Goal: Information Seeking & Learning: Find specific fact

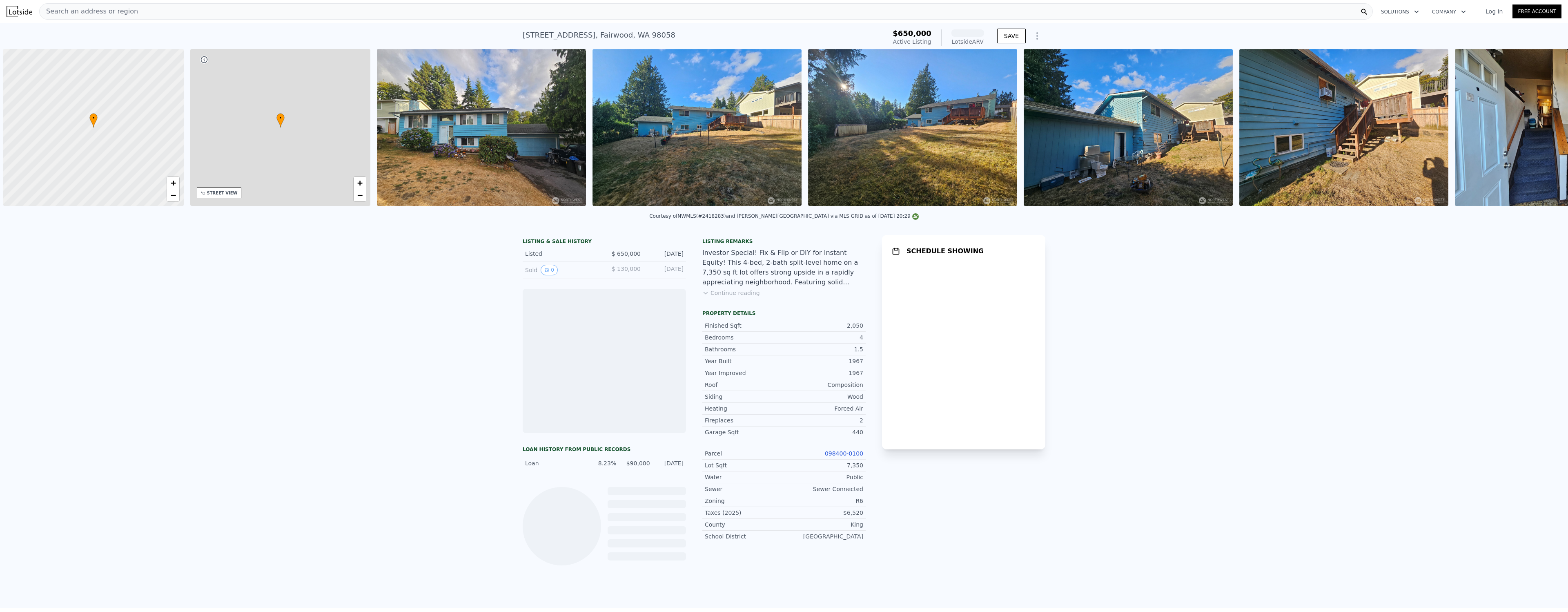
scroll to position [0, 4]
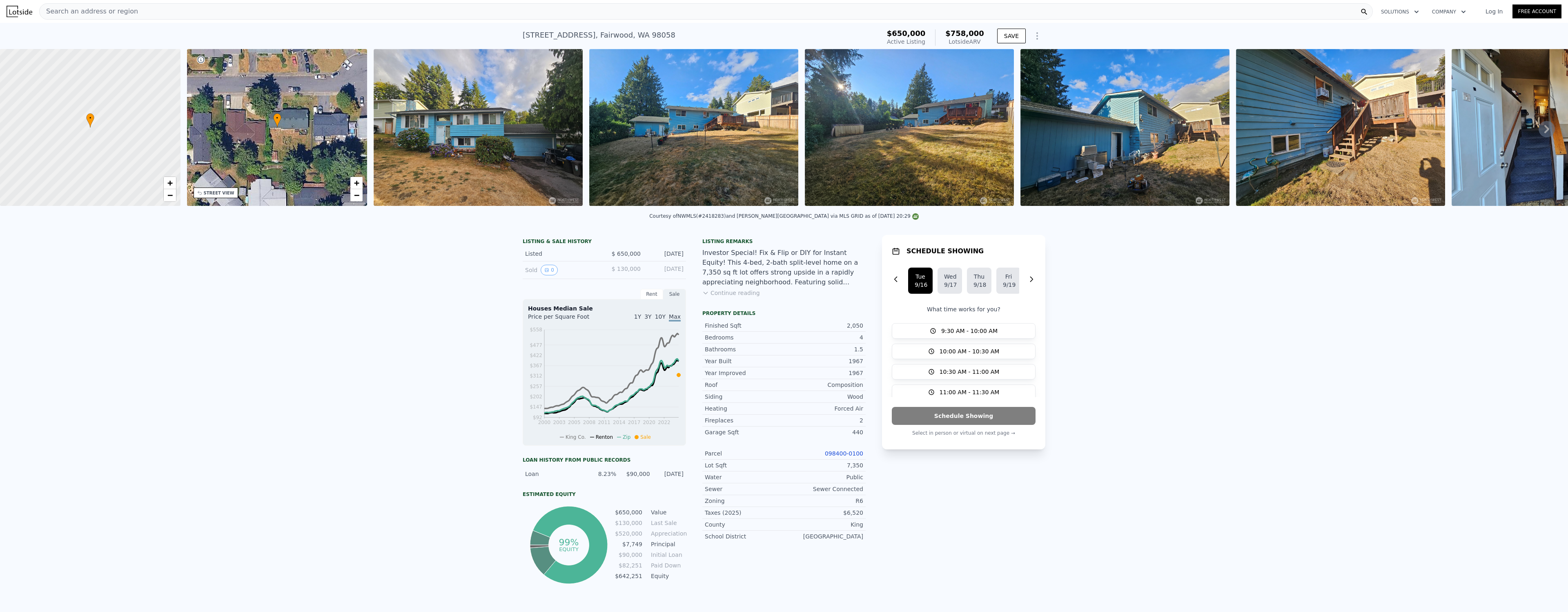
click at [1208, 278] on div "LISTING & SALE HISTORY Listed $ 650,000 [DATE] Sold 0 $ 130,000 [DATE] Rent Sal…" at bounding box center [784, 425] width 1568 height 394
click at [590, 37] on div "12717 SE 190th Pl , Fairwood , WA 98058" at bounding box center [598, 35] width 153 height 12
drag, startPoint x: 590, startPoint y: 37, endPoint x: 591, endPoint y: 43, distance: 6.1
click at [590, 37] on div "12717 SE 190th Pl , Fairwood , WA 98058" at bounding box center [598, 35] width 153 height 12
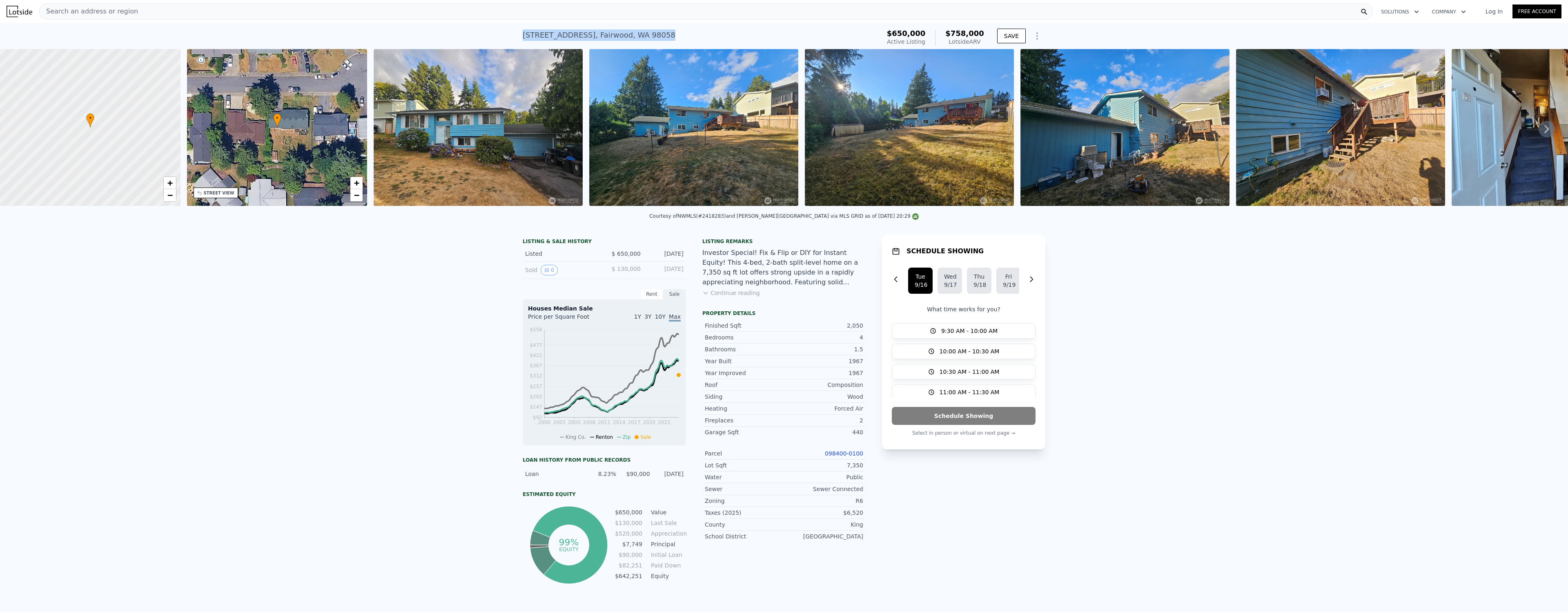
copy div "12717 SE 190th Pl , Fairwood , WA 98058 Active at $650k (~ARV $758k )"
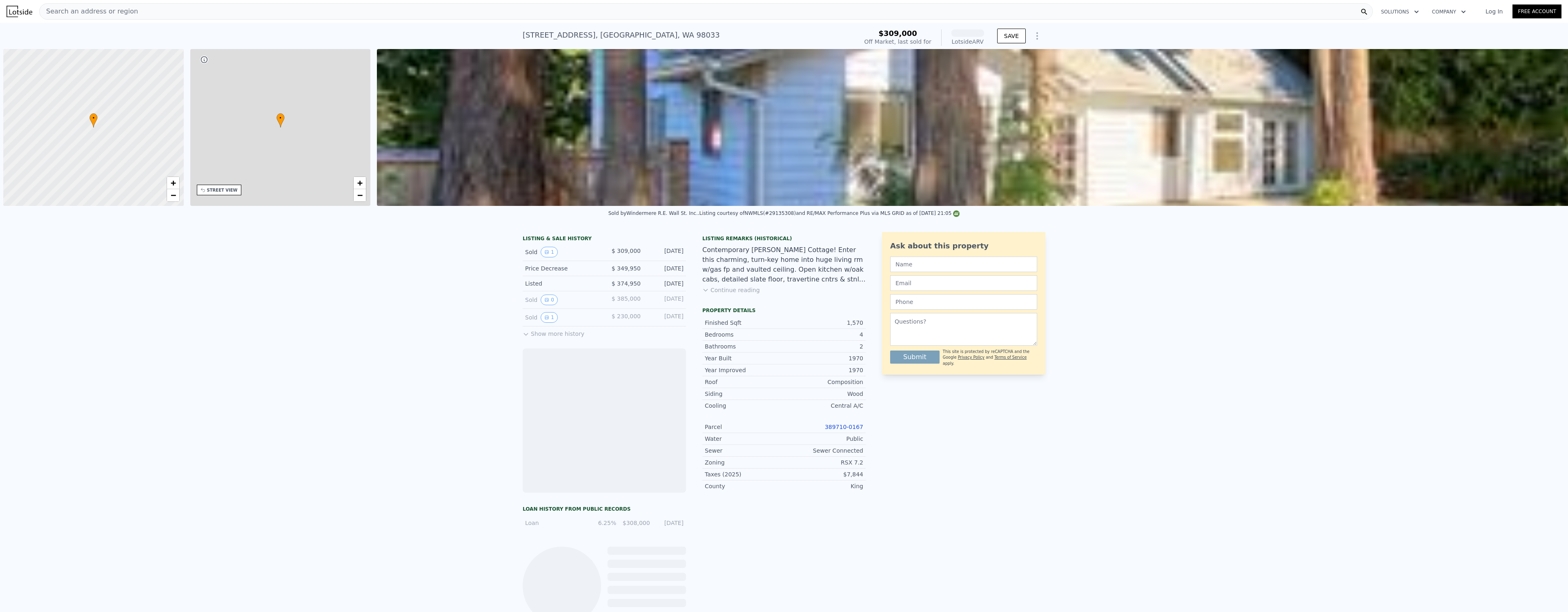
scroll to position [0, 4]
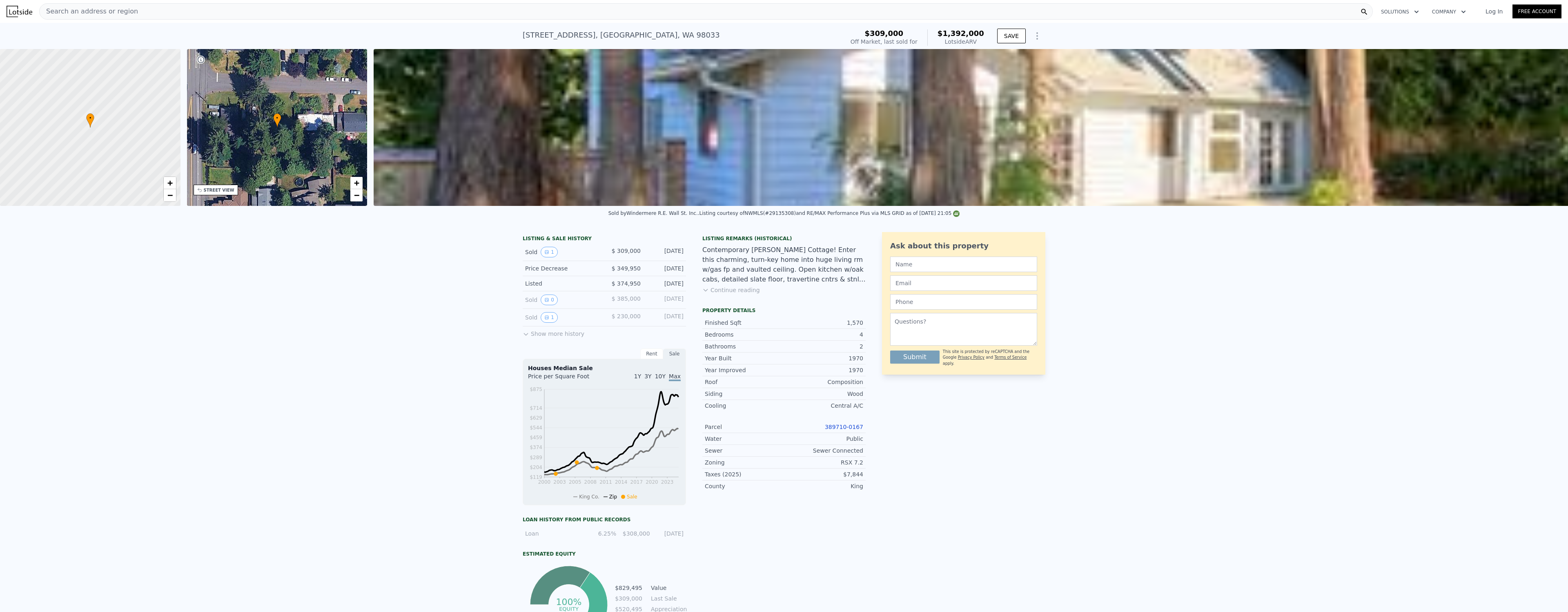
click at [1297, 253] on div "LISTING & SALE HISTORY Sold 1 $ 309,000 [DATE] Price Decrease $ 349,950 [DATE] …" at bounding box center [784, 453] width 1568 height 456
